Goal: Transaction & Acquisition: Purchase product/service

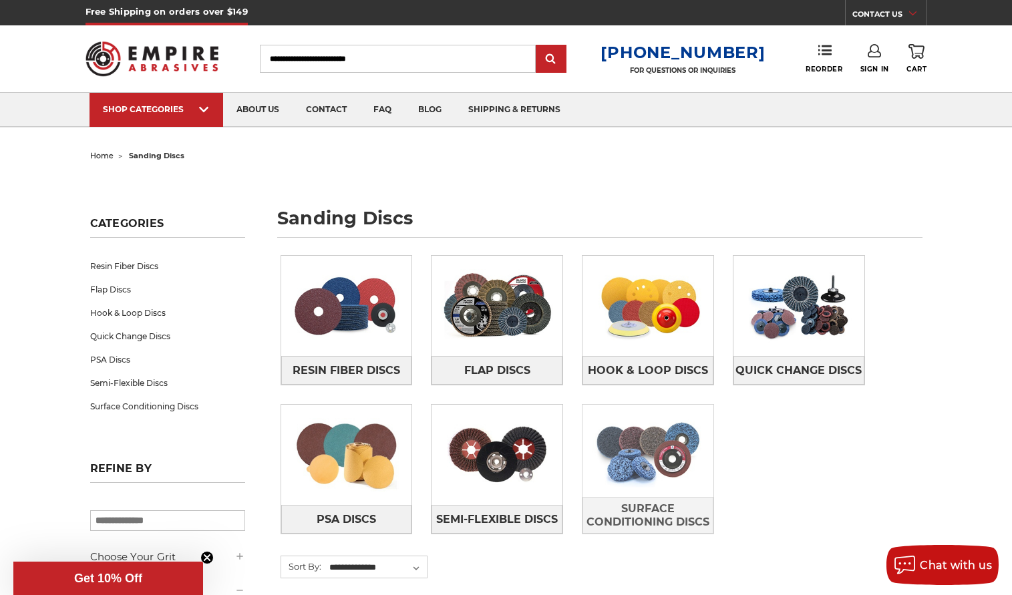
click at [645, 444] on img at bounding box center [647, 451] width 131 height 92
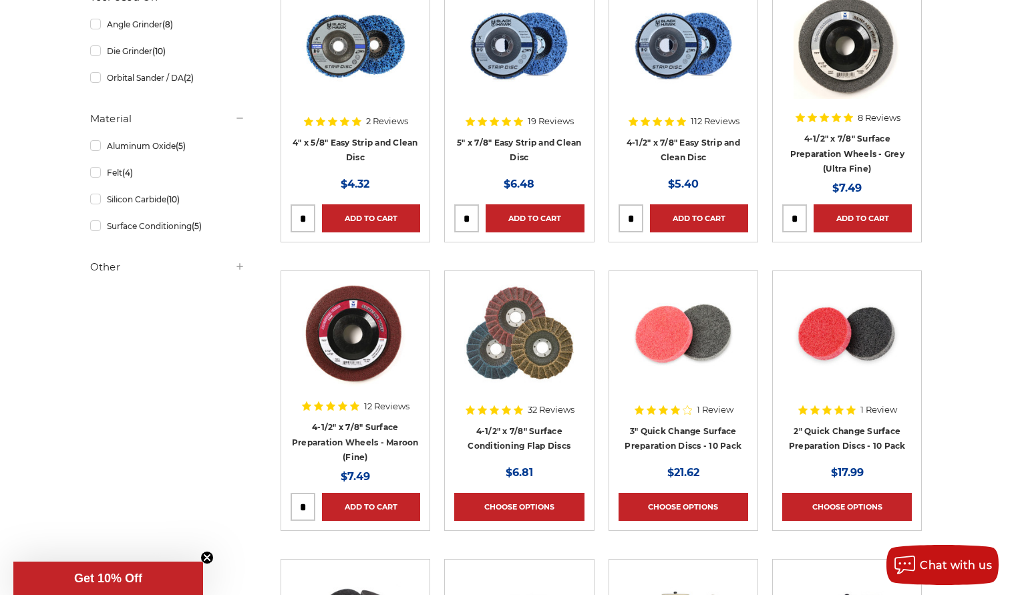
scroll to position [334, 0]
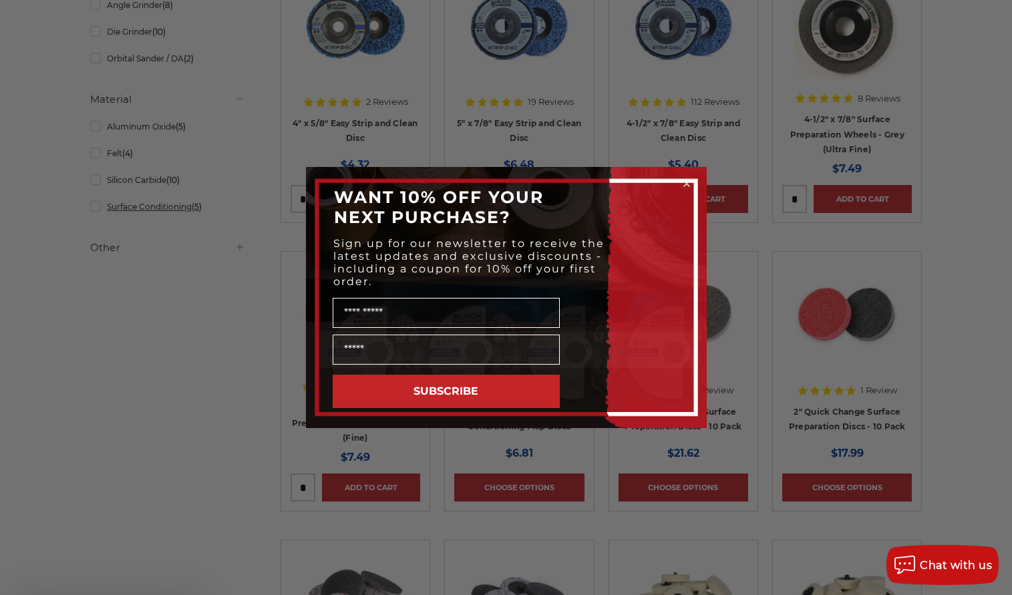
click at [174, 390] on div "Close dialog WANT 10% OFF YOUR NEXT PURCHASE? Sign up for our newsletter to rec…" at bounding box center [506, 297] width 1012 height 595
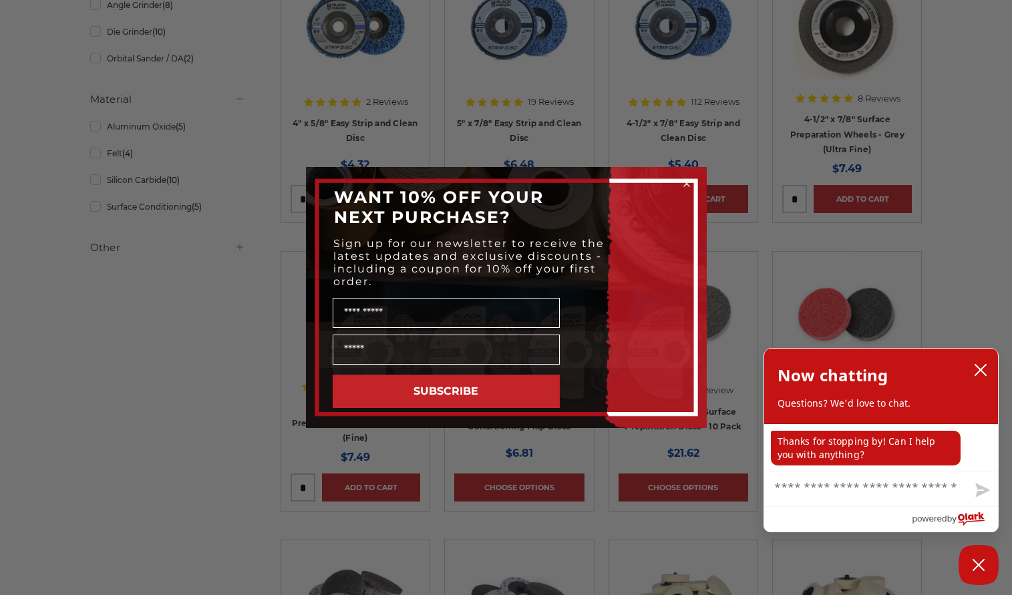
click at [689, 188] on circle "Close dialog" at bounding box center [686, 184] width 13 height 13
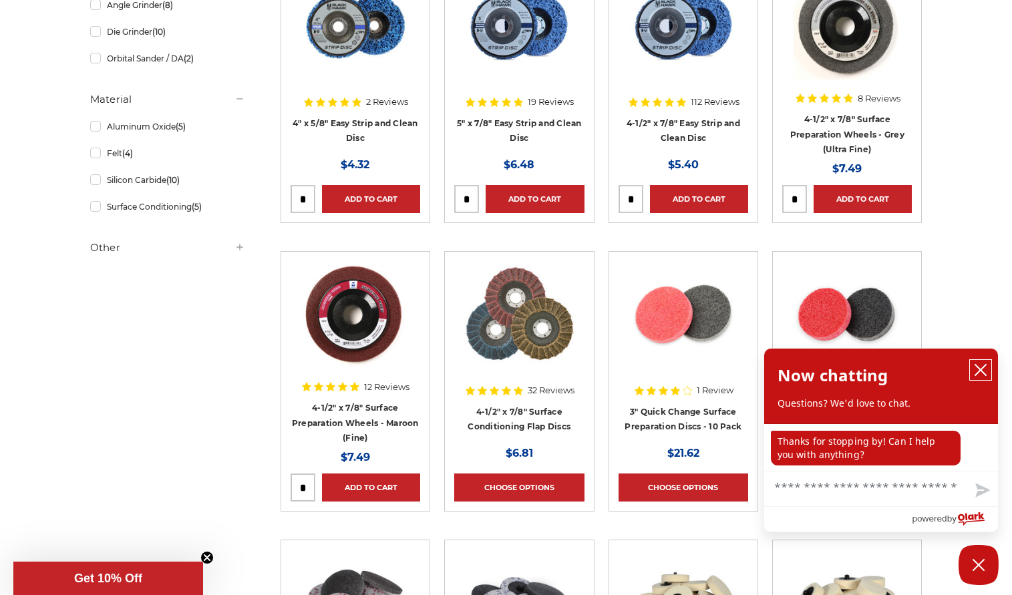
click at [982, 379] on button "close chatbox" at bounding box center [980, 370] width 21 height 20
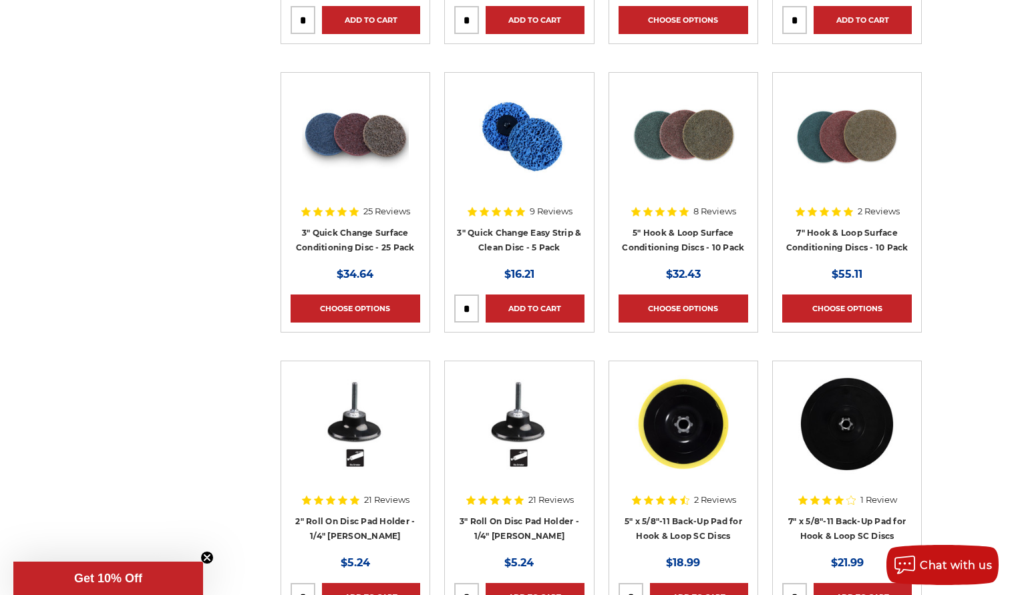
scroll to position [1336, 0]
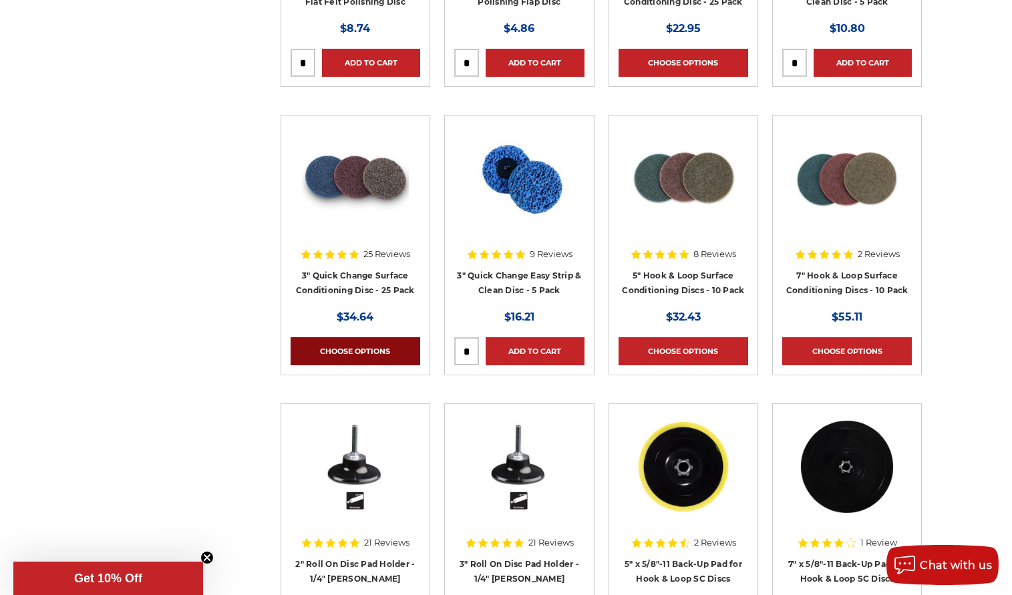
click at [364, 342] on link "Choose Options" at bounding box center [356, 351] width 130 height 28
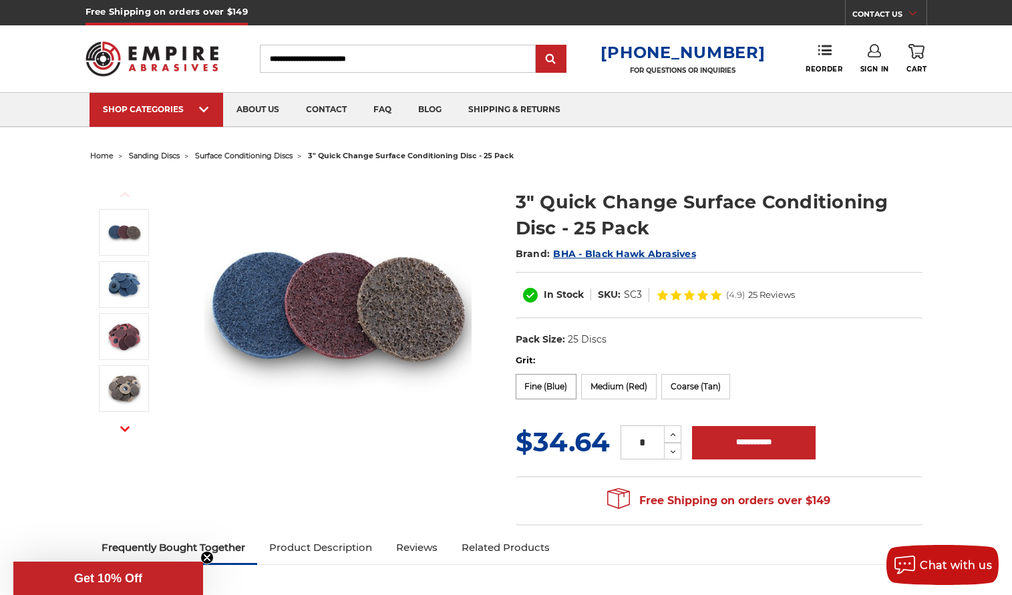
click at [556, 388] on label "Fine (Blue)" at bounding box center [546, 386] width 61 height 25
